Goal: Task Accomplishment & Management: Use online tool/utility

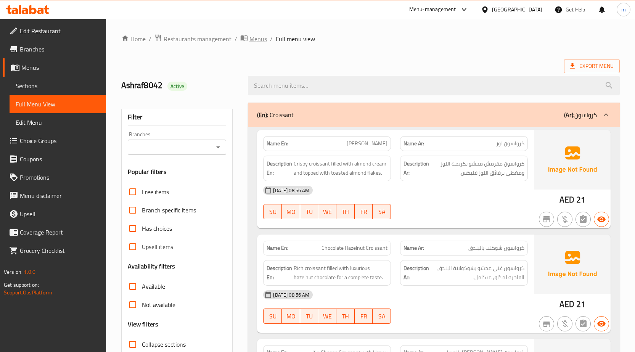
click at [261, 39] on span "Menus" at bounding box center [259, 38] width 18 height 9
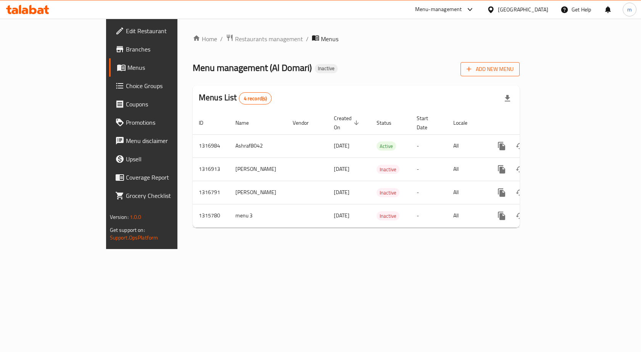
click at [514, 65] on span "Add New Menu" at bounding box center [490, 70] width 47 height 10
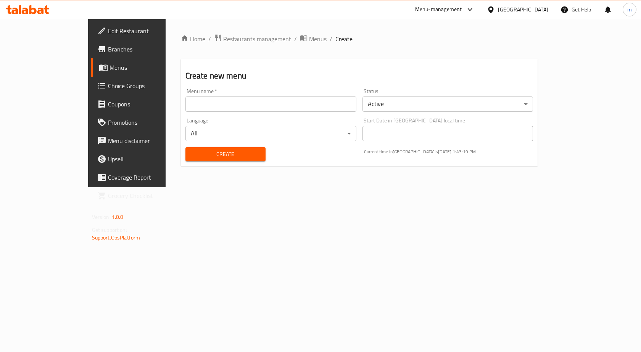
click at [349, 106] on input "text" at bounding box center [270, 104] width 171 height 15
type input "Ashraf8042"
click at [206, 152] on span "Create" at bounding box center [226, 155] width 68 height 10
click at [309, 42] on span "Menus" at bounding box center [318, 38] width 18 height 9
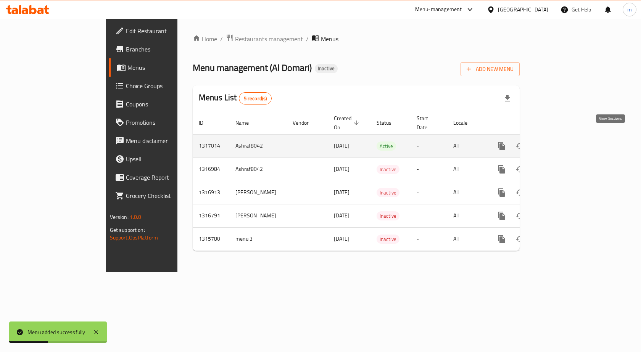
click at [561, 142] on icon "enhanced table" at bounding box center [556, 146] width 9 height 9
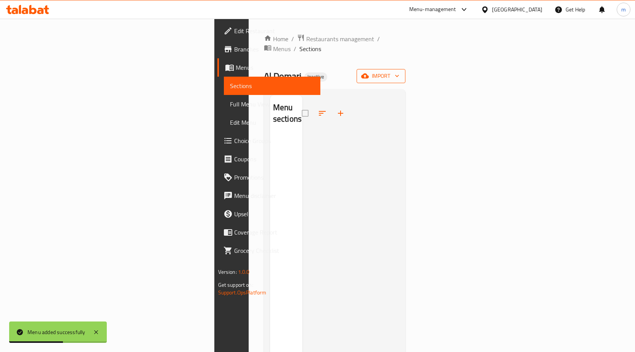
click at [400, 71] on span "import" at bounding box center [381, 76] width 37 height 10
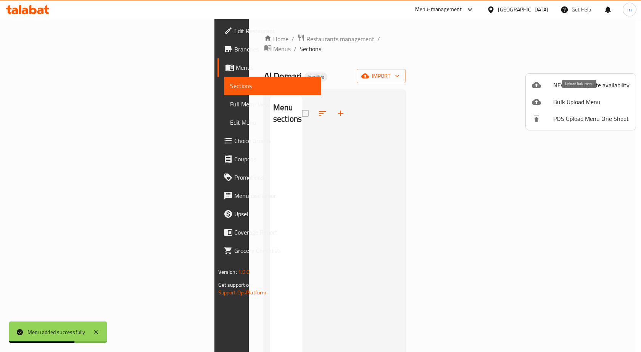
click at [585, 99] on span "Bulk Upload Menu" at bounding box center [591, 101] width 76 height 9
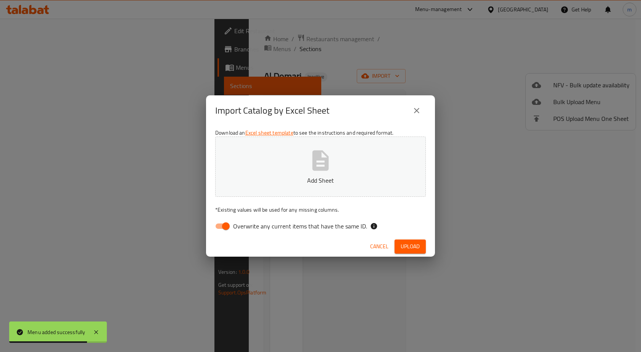
click at [224, 223] on input "Overwrite any current items that have the same ID." at bounding box center [226, 226] width 44 height 15
checkbox input "false"
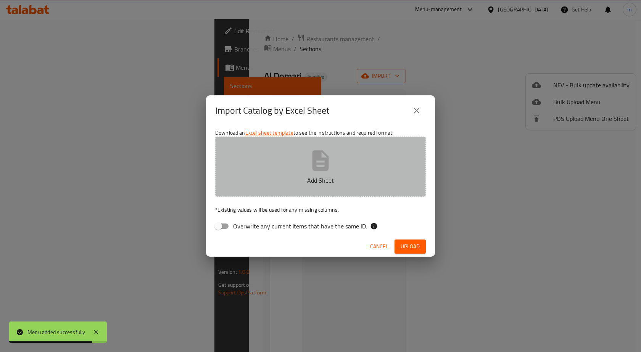
click at [355, 140] on button "Add Sheet" at bounding box center [320, 167] width 211 height 60
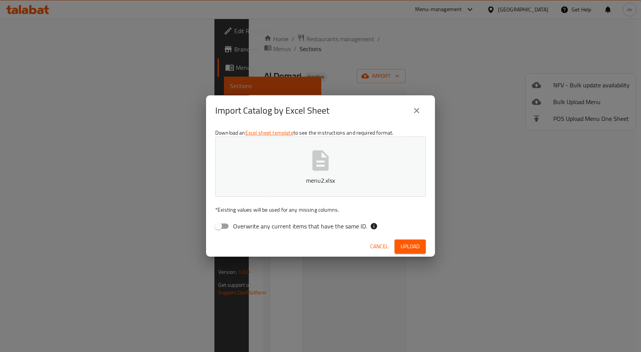
click at [413, 240] on button "Upload" at bounding box center [410, 247] width 31 height 14
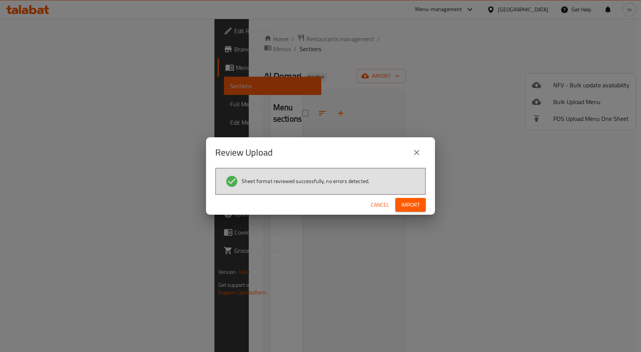
click at [412, 207] on span "Import" at bounding box center [411, 205] width 18 height 10
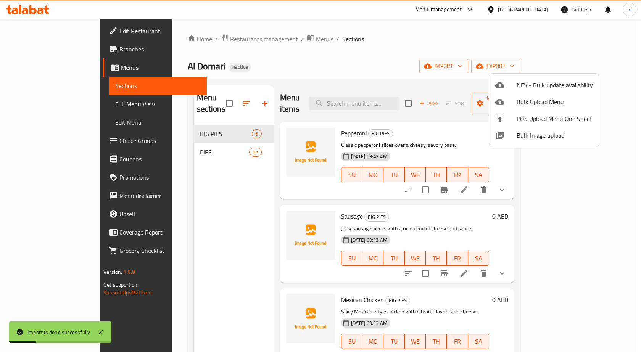
click at [47, 103] on div at bounding box center [320, 176] width 641 height 352
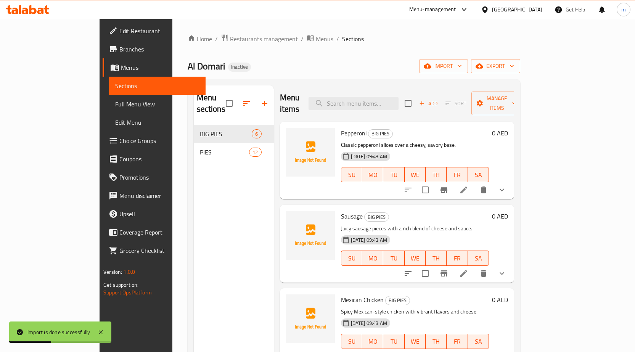
click at [115, 103] on span "Full Menu View" at bounding box center [157, 104] width 84 height 9
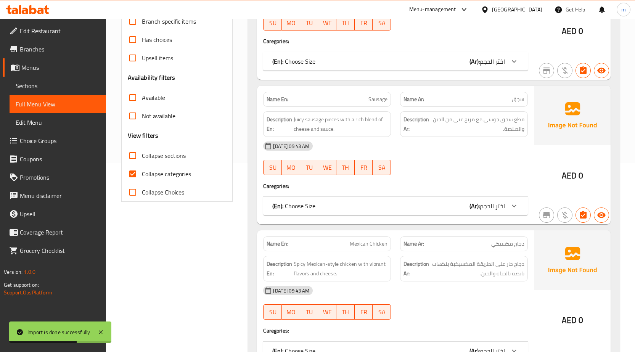
scroll to position [229, 0]
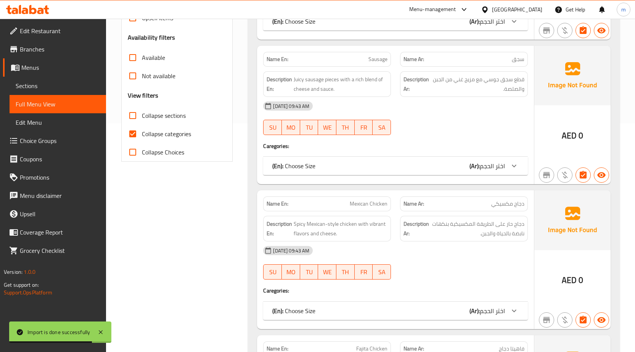
click at [129, 136] on input "Collapse categories" at bounding box center [133, 134] width 18 height 18
checkbox input "false"
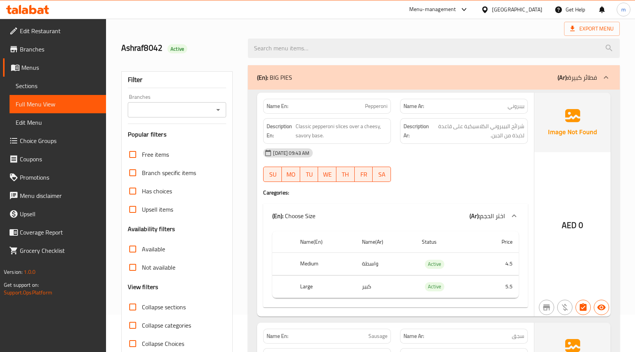
scroll to position [0, 0]
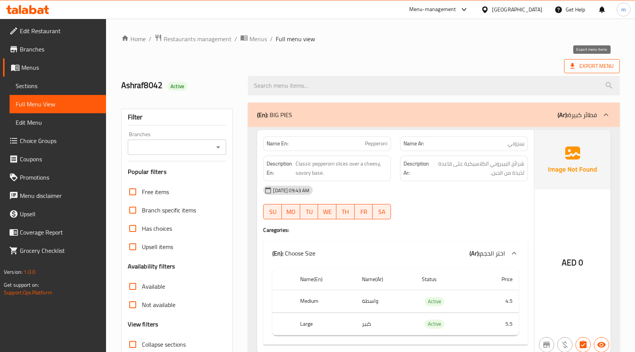
click at [600, 66] on span "Export Menu" at bounding box center [593, 66] width 44 height 10
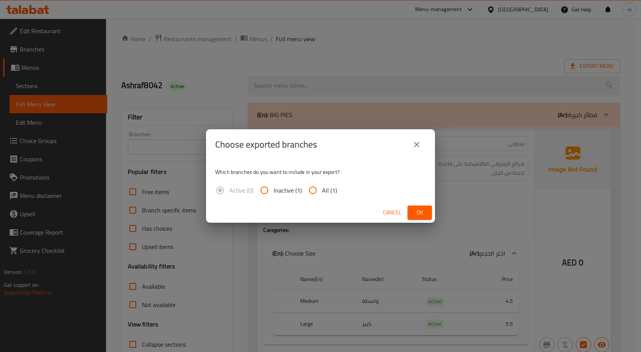
click at [312, 194] on input "All (1)" at bounding box center [313, 190] width 18 height 18
radio input "true"
drag, startPoint x: 416, startPoint y: 213, endPoint x: 426, endPoint y: 216, distance: 10.5
click at [416, 213] on span "Ok" at bounding box center [420, 213] width 12 height 10
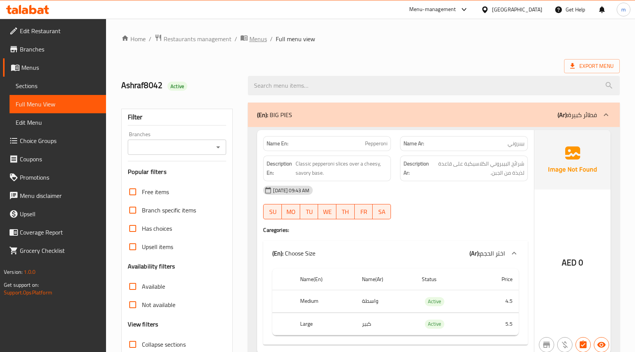
click at [252, 42] on span "Menus" at bounding box center [259, 38] width 18 height 9
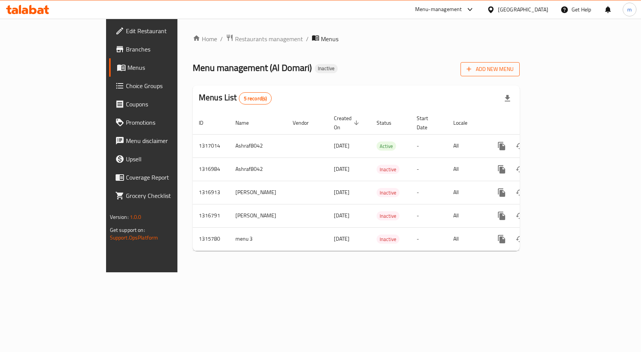
click at [473, 66] on icon "button" at bounding box center [469, 69] width 8 height 8
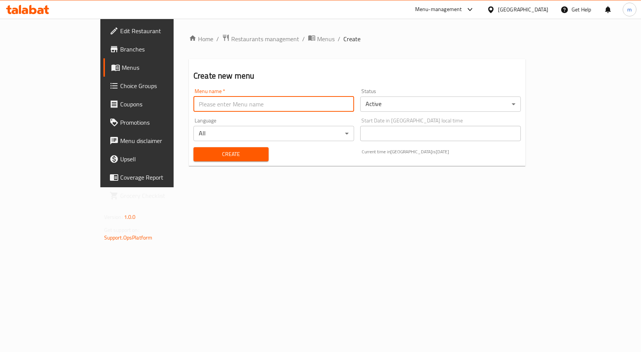
click at [217, 105] on input "text" at bounding box center [274, 104] width 161 height 15
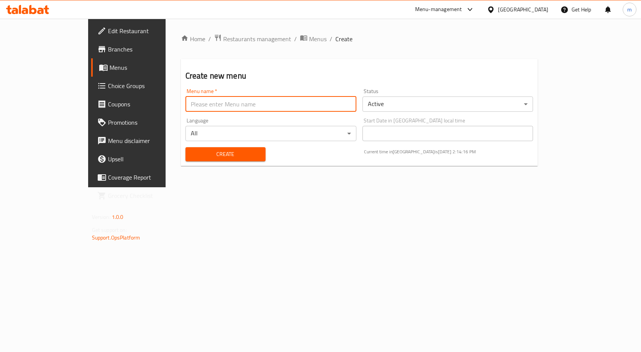
type input "Ashraf8042"
click at [194, 155] on span "Create" at bounding box center [226, 155] width 68 height 10
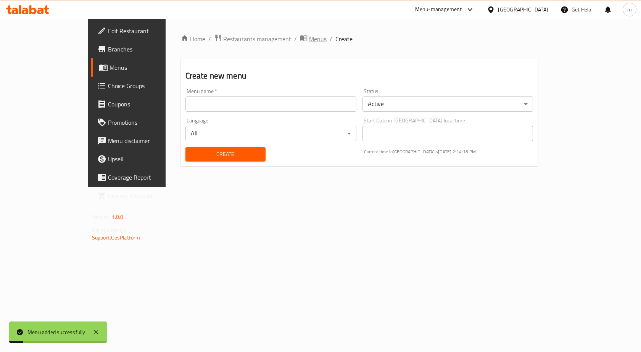
click at [309, 42] on span "Menus" at bounding box center [318, 38] width 18 height 9
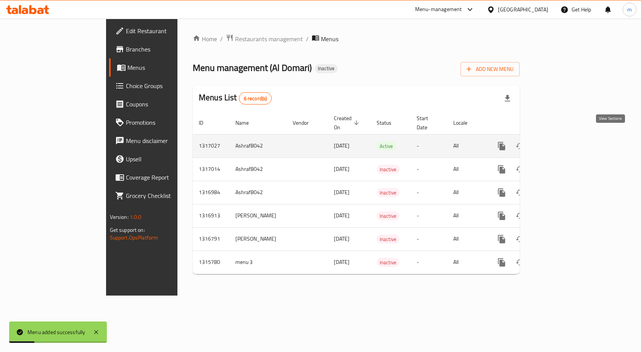
click at [561, 142] on icon "enhanced table" at bounding box center [556, 146] width 9 height 9
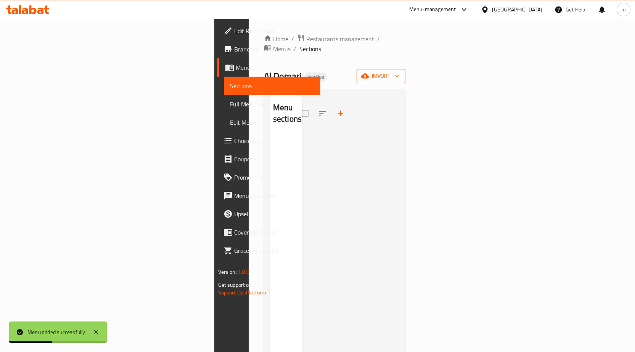
click at [400, 71] on span "import" at bounding box center [381, 76] width 37 height 10
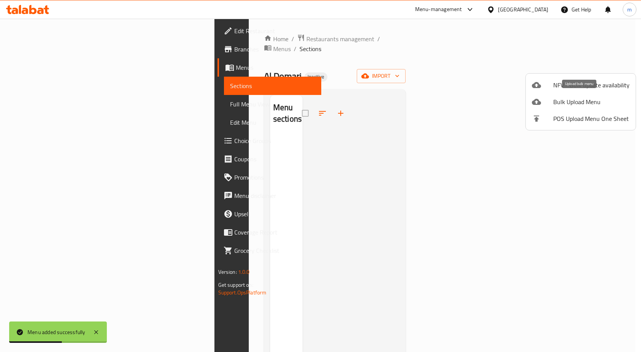
click at [575, 100] on span "Bulk Upload Menu" at bounding box center [591, 101] width 76 height 9
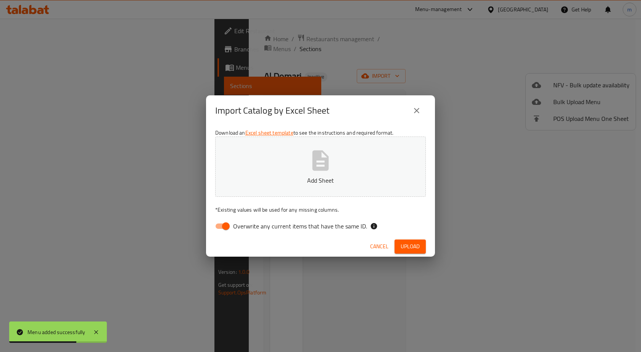
drag, startPoint x: 223, startPoint y: 228, endPoint x: 249, endPoint y: 212, distance: 31.0
click at [223, 227] on input "Overwrite any current items that have the same ID." at bounding box center [226, 226] width 44 height 15
checkbox input "false"
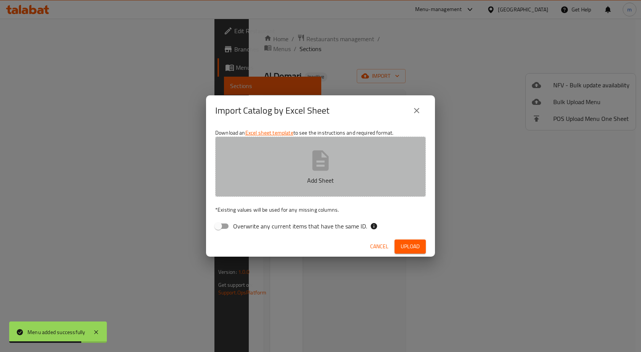
click at [303, 171] on button "Add Sheet" at bounding box center [320, 167] width 211 height 60
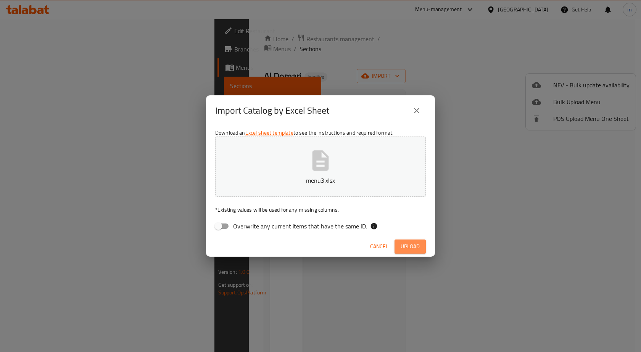
click at [408, 242] on span "Upload" at bounding box center [410, 247] width 19 height 10
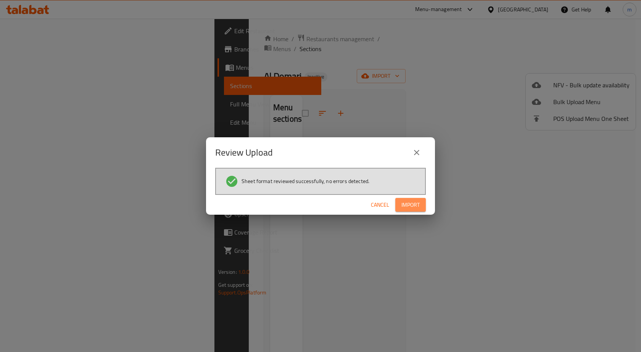
click at [418, 200] on span "Import" at bounding box center [411, 205] width 18 height 10
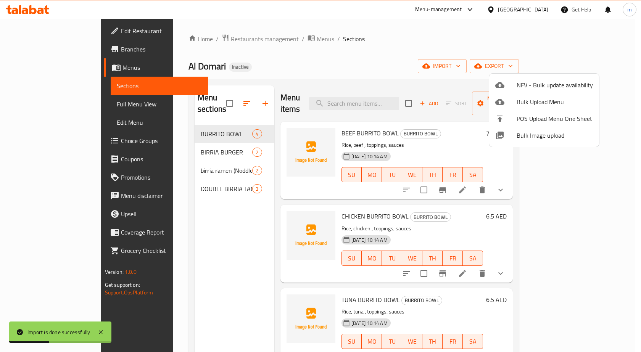
click at [47, 102] on div at bounding box center [320, 176] width 641 height 352
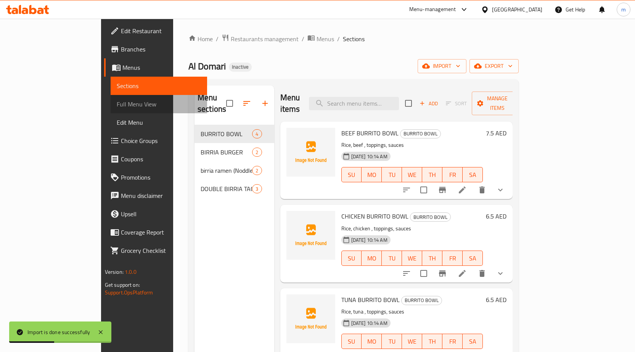
click at [117, 102] on span "Full Menu View" at bounding box center [159, 104] width 84 height 9
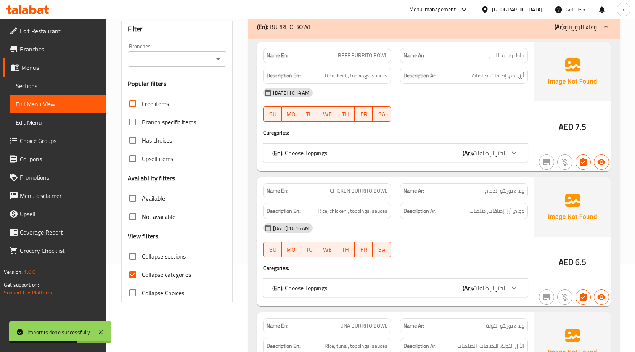
scroll to position [115, 0]
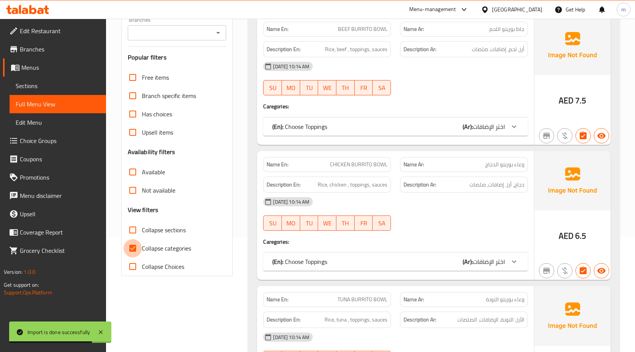
click at [133, 250] on input "Collapse categories" at bounding box center [133, 248] width 18 height 18
checkbox input "false"
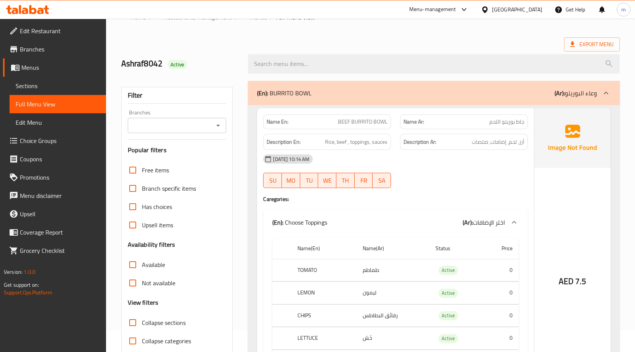
scroll to position [0, 0]
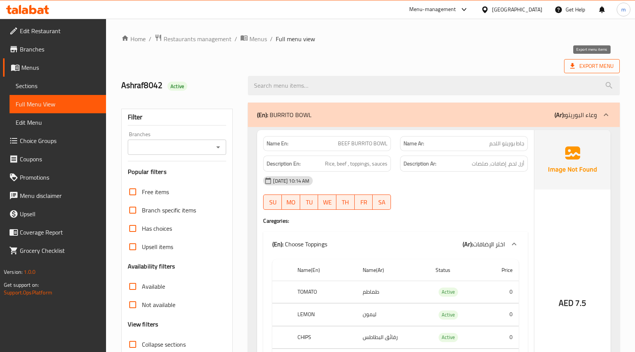
click at [611, 64] on span "Export Menu" at bounding box center [593, 66] width 44 height 10
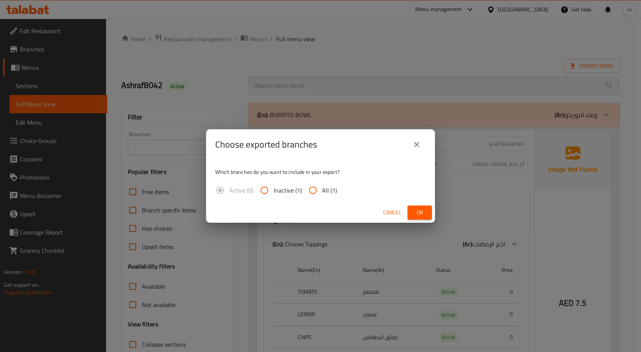
click at [317, 188] on input "All (1)" at bounding box center [313, 190] width 18 height 18
radio input "true"
click at [421, 211] on span "Ok" at bounding box center [420, 213] width 12 height 10
